Goal: Find specific page/section: Find specific page/section

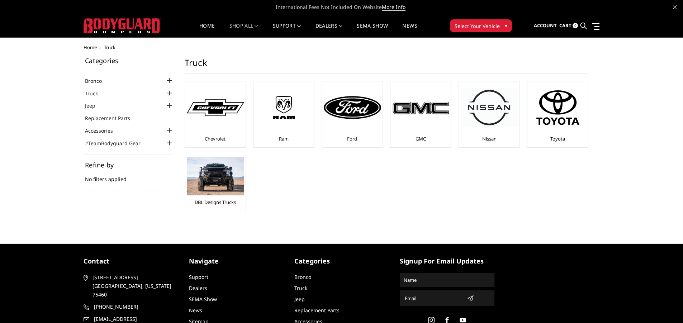
click at [168, 94] on div at bounding box center [169, 93] width 9 height 9
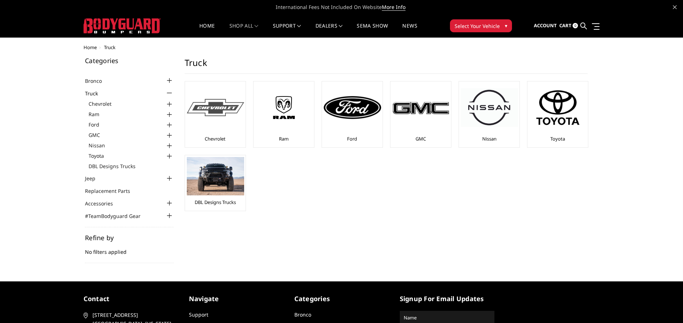
click at [215, 109] on img at bounding box center [215, 108] width 57 height 18
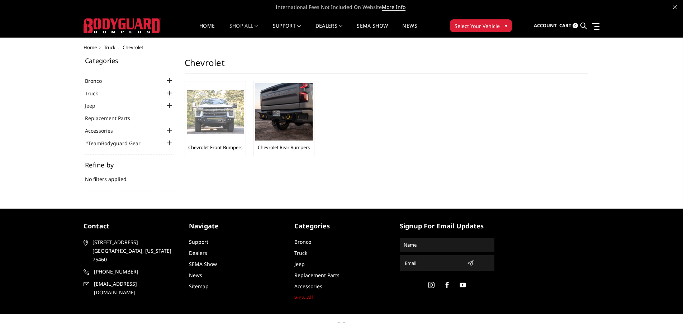
click at [200, 122] on img at bounding box center [215, 112] width 57 height 44
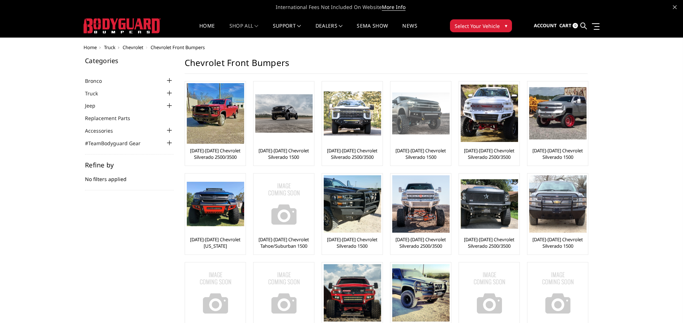
click at [421, 128] on img at bounding box center [420, 113] width 57 height 42
